Goal: Information Seeking & Learning: Learn about a topic

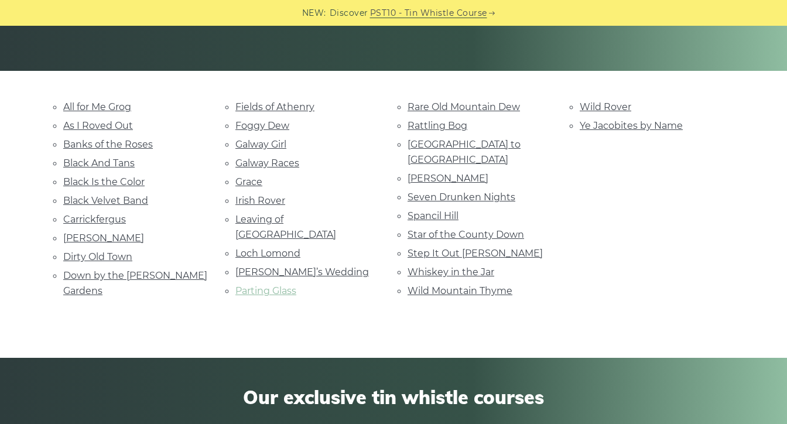
scroll to position [296, 0]
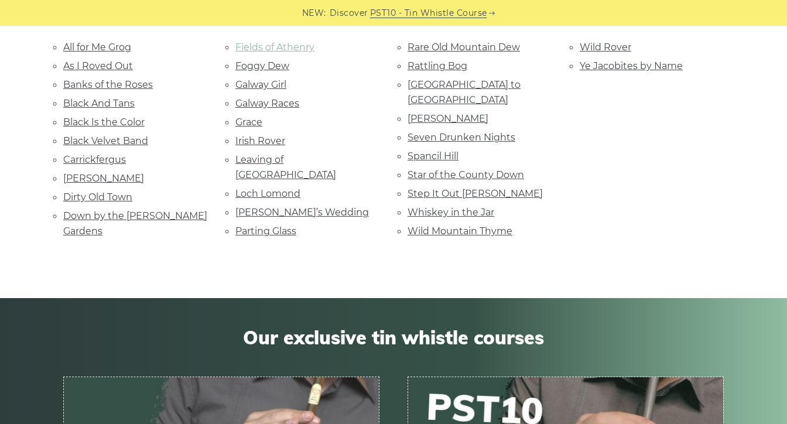
click at [290, 49] on link "Fields of Athenry" at bounding box center [274, 47] width 79 height 11
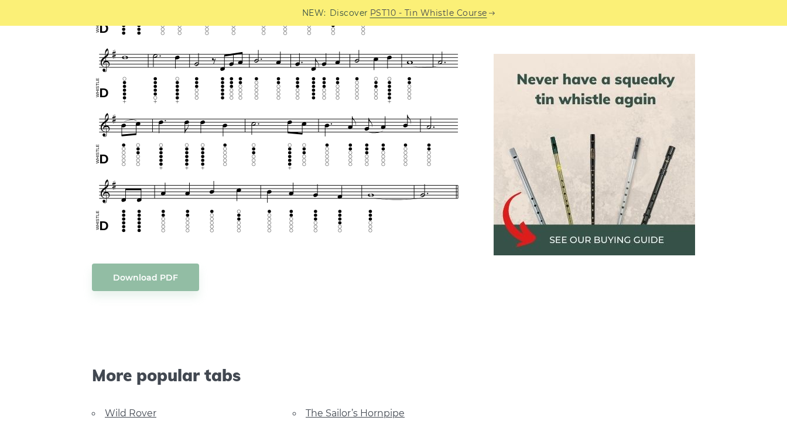
scroll to position [759, 0]
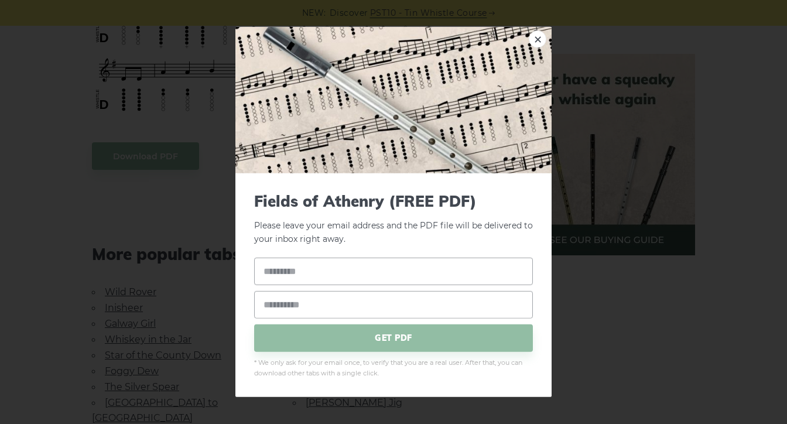
click at [173, 161] on body "NEW: Discover PST10 - Tin Whistle Course Lessons Fingering Charts Tabs & Notes …" at bounding box center [393, 241] width 787 height 2000
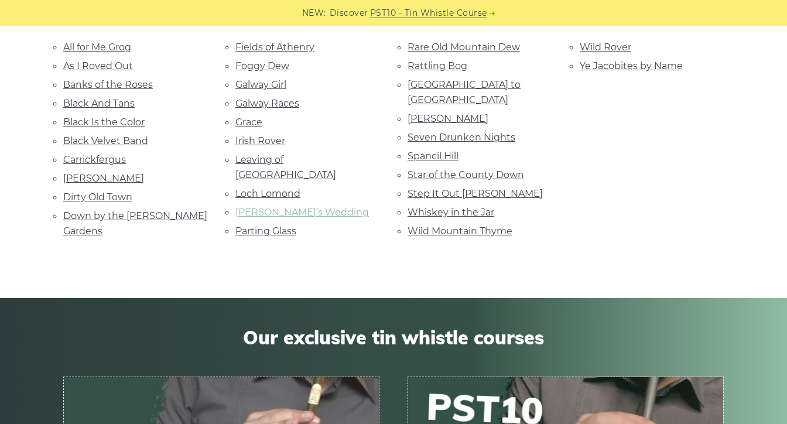
click at [287, 207] on link "[PERSON_NAME]’s Wedding" at bounding box center [302, 212] width 134 height 11
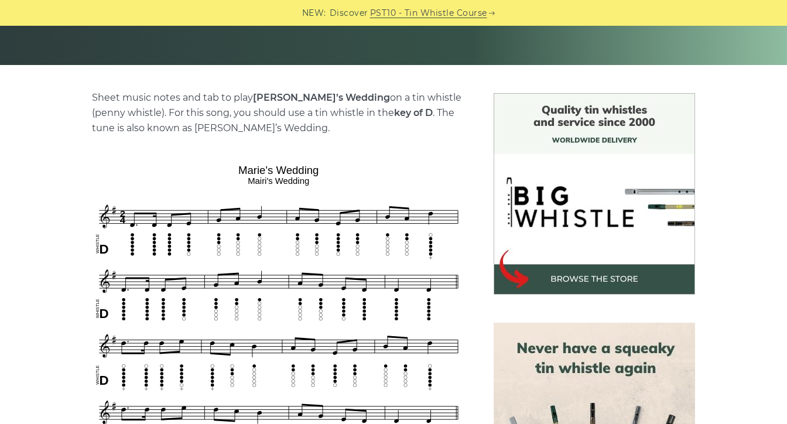
scroll to position [238, 0]
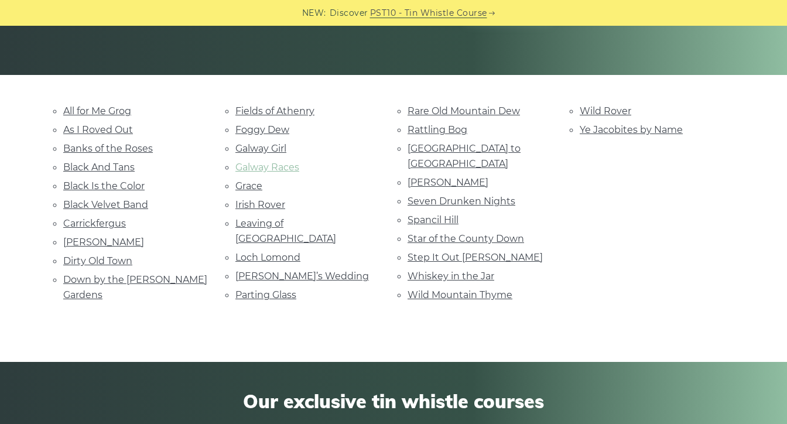
scroll to position [231, 0]
